Goal: Information Seeking & Learning: Learn about a topic

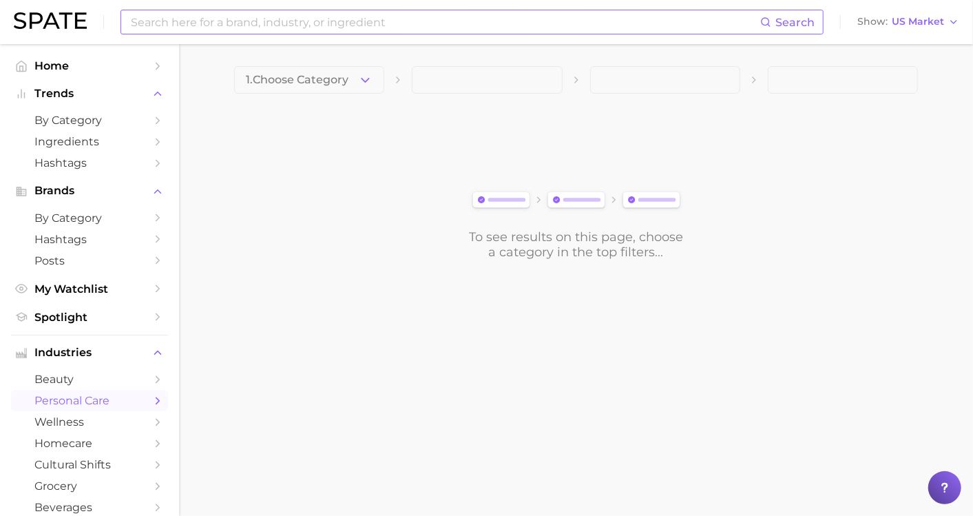
click at [424, 25] on input at bounding box center [444, 21] width 631 height 23
type input "s"
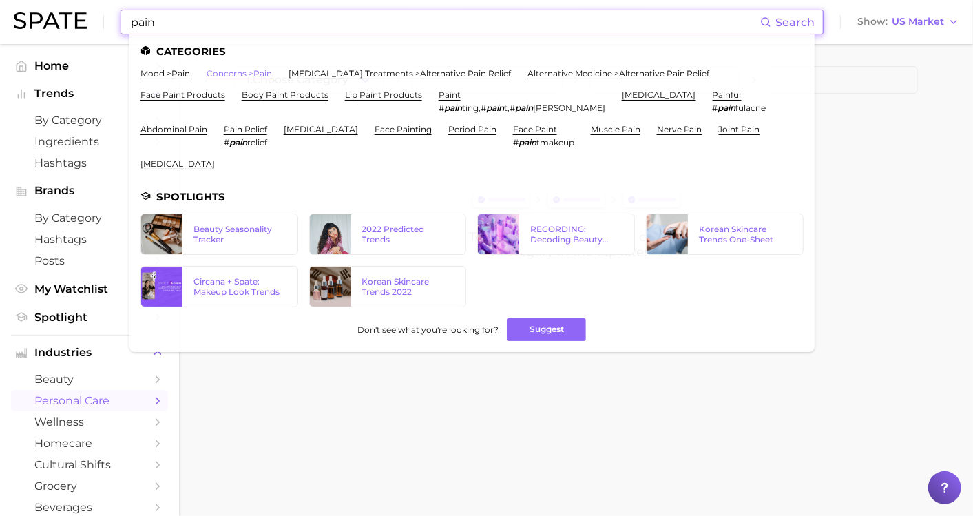
type input "pain"
click at [262, 70] on link "concerns > pain" at bounding box center [239, 73] width 65 height 10
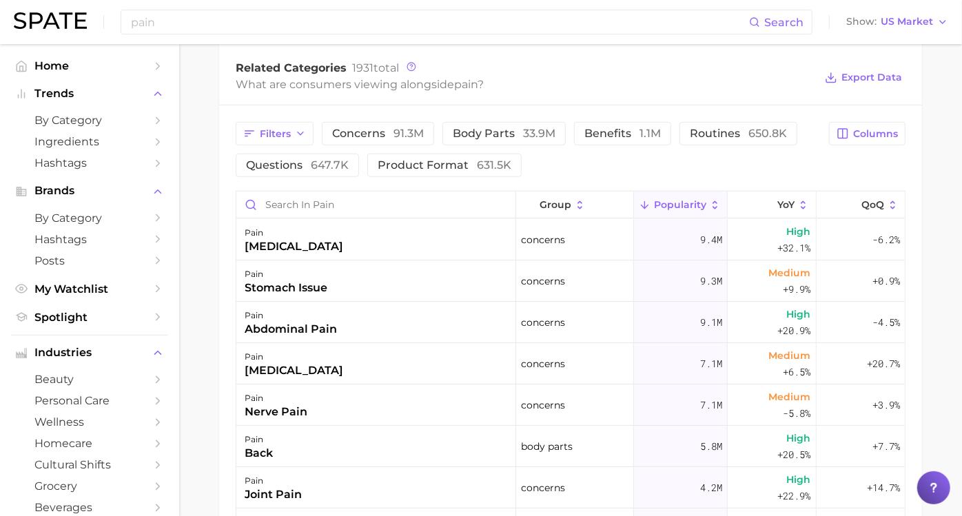
scroll to position [673, 0]
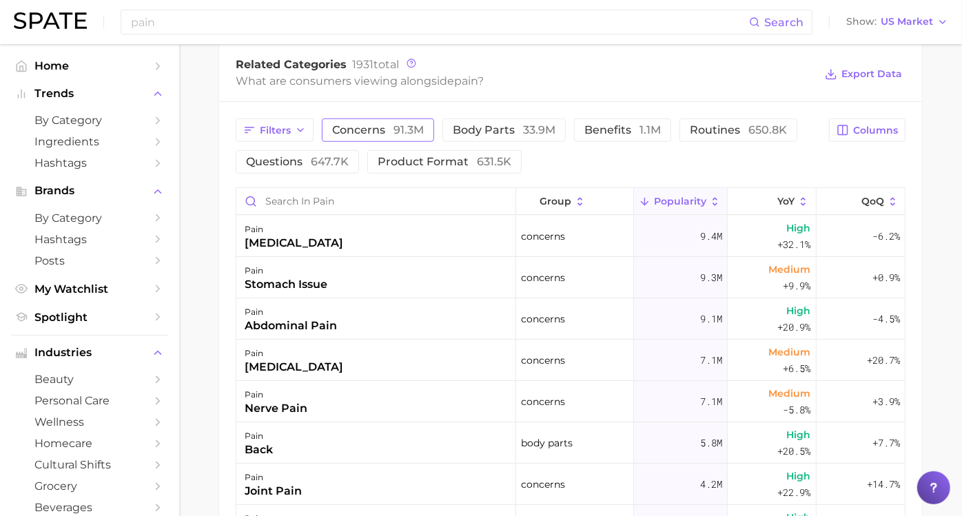
click at [389, 132] on span "concerns 91.3m" at bounding box center [378, 130] width 92 height 11
click at [861, 132] on span "Columns" at bounding box center [875, 131] width 45 height 12
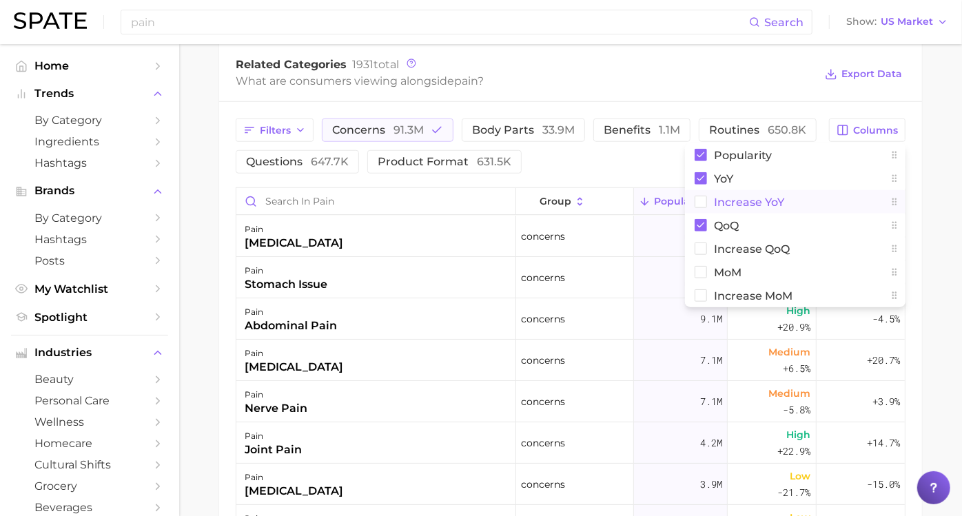
click at [736, 202] on span "Increase YoY" at bounding box center [749, 202] width 70 height 12
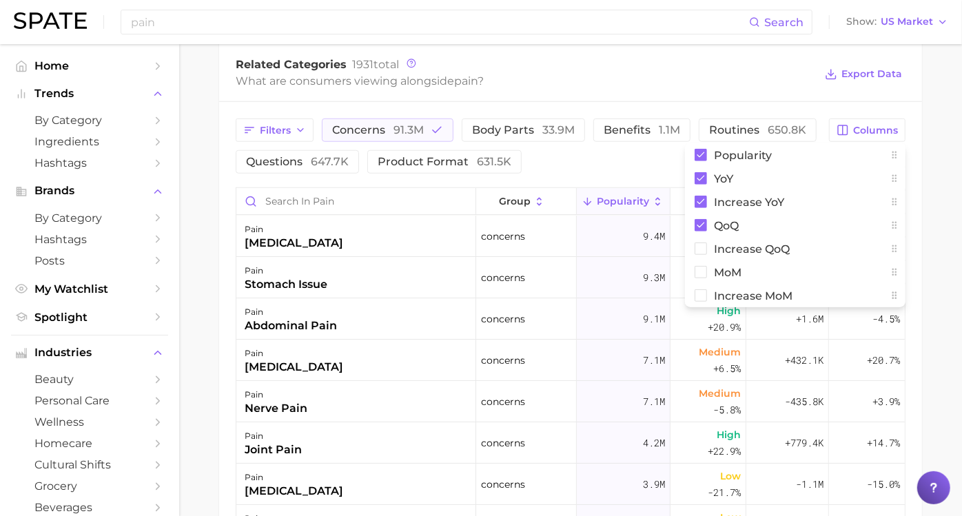
click at [224, 229] on main "pain Overview Google TikTok Instagram Beta pain Add to Watchlist Export Data Pa…" at bounding box center [570, 80] width 782 height 1418
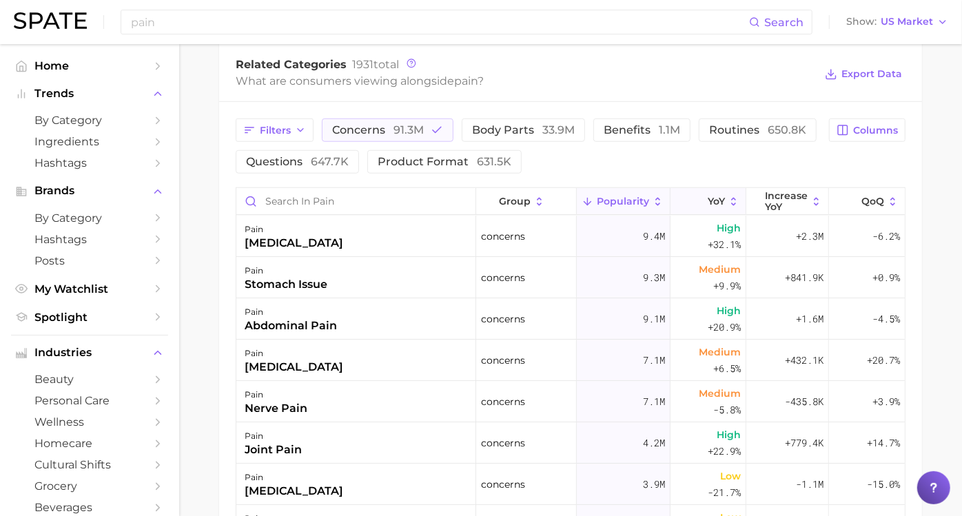
click at [727, 200] on icon at bounding box center [733, 202] width 12 height 12
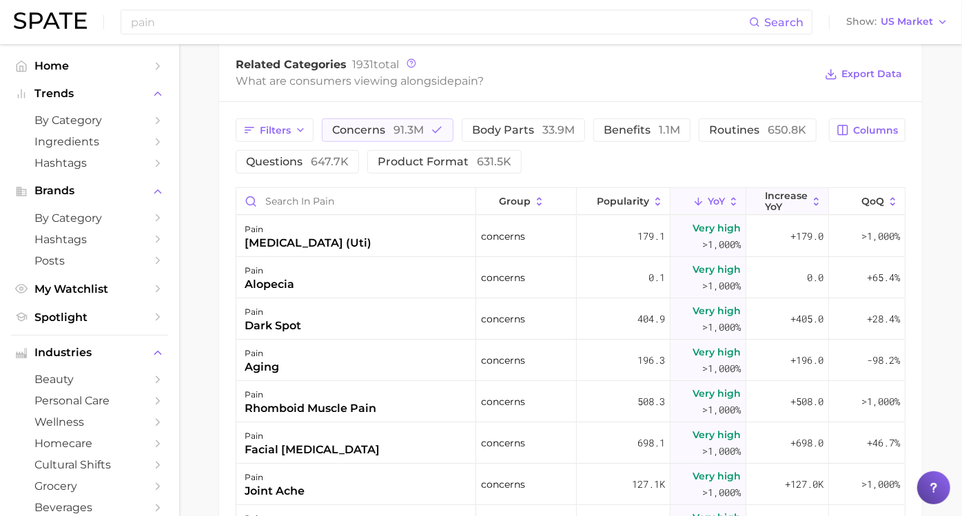
click at [765, 203] on span "Increase YoY" at bounding box center [786, 201] width 43 height 22
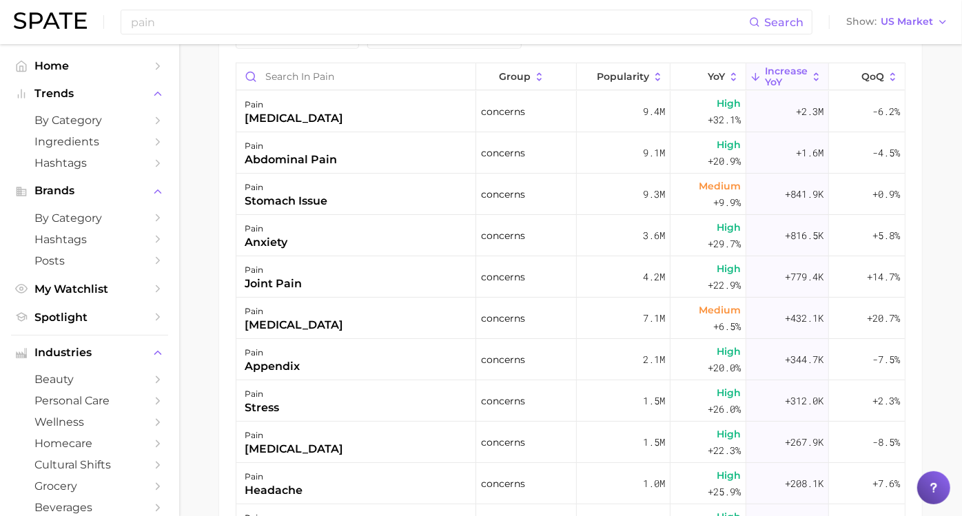
scroll to position [747, 0]
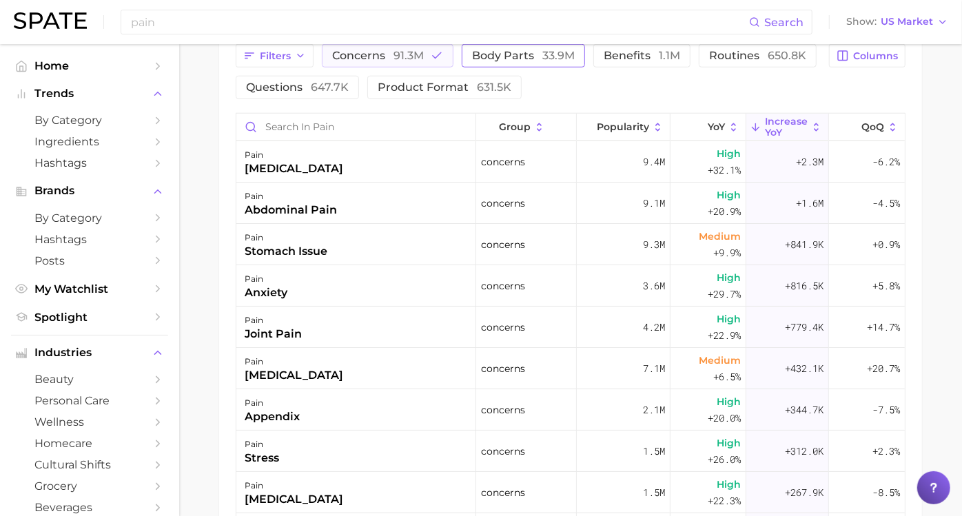
click at [574, 53] on span "33.9m" at bounding box center [558, 55] width 32 height 13
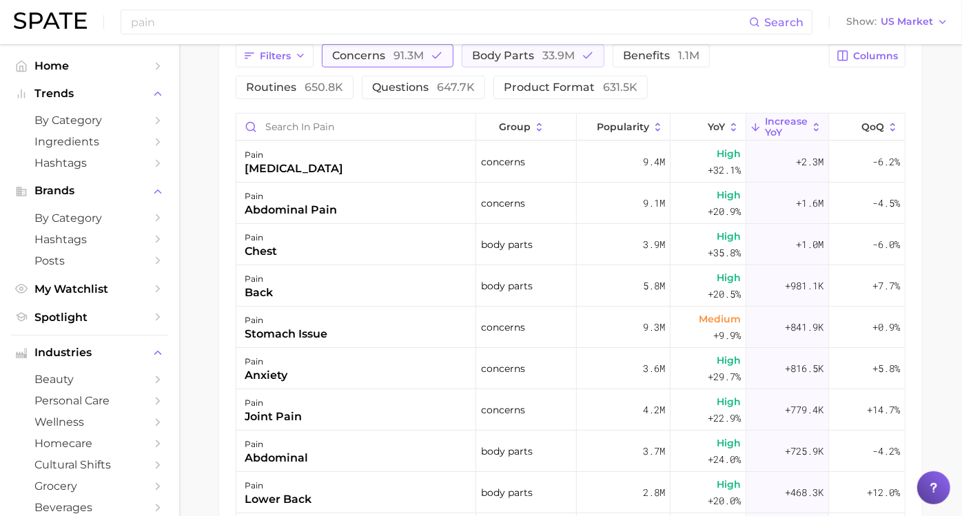
click at [443, 58] on icon "button" at bounding box center [437, 56] width 12 height 12
